Goal: Navigation & Orientation: Find specific page/section

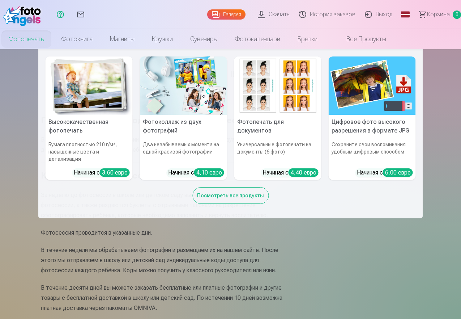
click at [44, 37] on font "Фотопечать" at bounding box center [26, 39] width 35 height 8
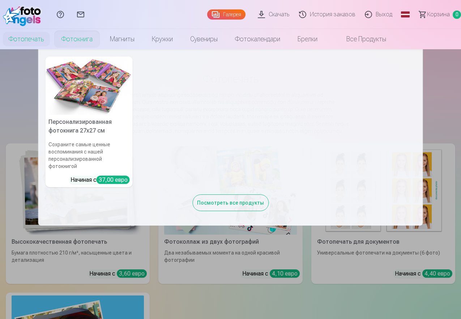
click at [93, 41] on font "Фотокнига" at bounding box center [76, 39] width 31 height 8
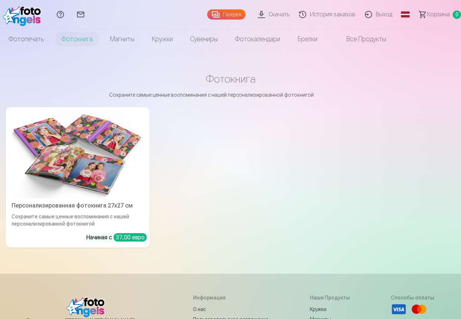
click at [223, 13] on font "Галерея" at bounding box center [232, 15] width 18 height 6
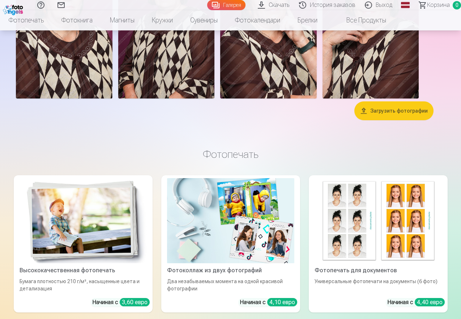
scroll to position [217, 0]
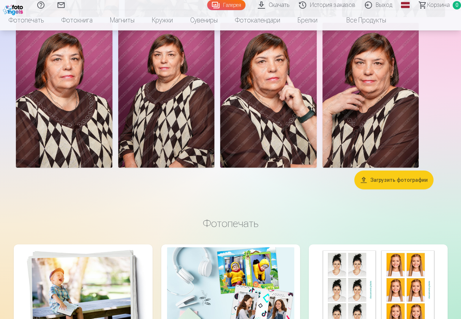
click at [112, 167] on img at bounding box center [64, 95] width 97 height 145
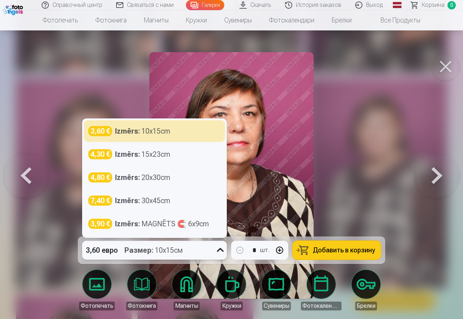
click at [217, 250] on icon at bounding box center [220, 250] width 12 height 12
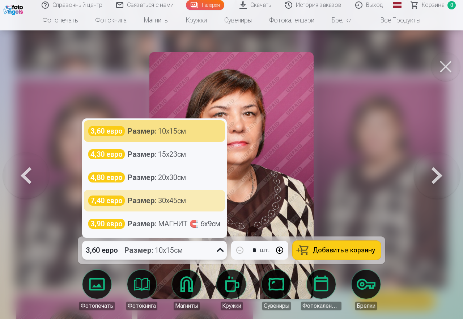
click at [164, 201] on font "30x45см" at bounding box center [172, 200] width 28 height 9
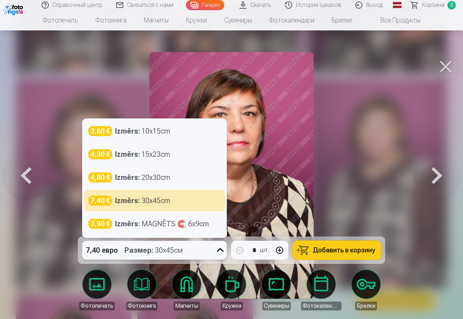
click at [220, 250] on icon at bounding box center [220, 250] width 12 height 12
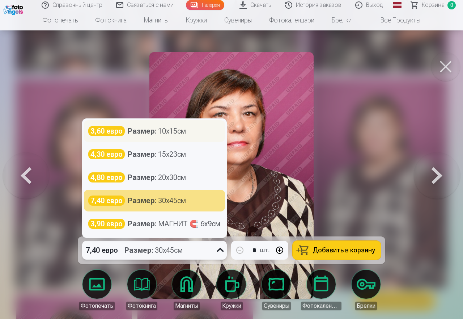
click at [142, 133] on font "Размер" at bounding box center [141, 131] width 27 height 9
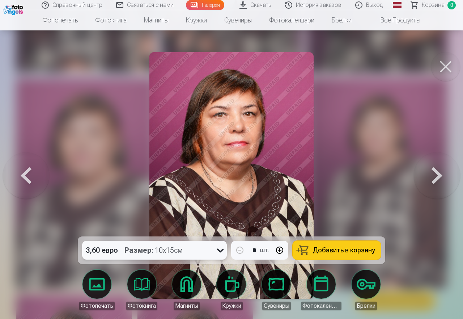
click at [443, 67] on button at bounding box center [445, 66] width 29 height 29
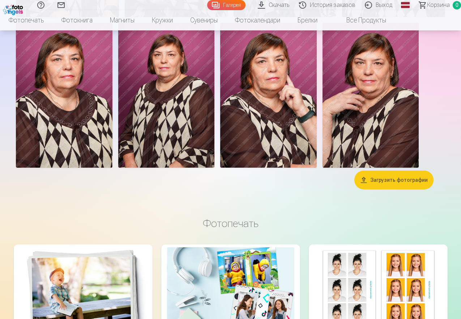
click at [376, 4] on font "Выход" at bounding box center [384, 4] width 17 height 7
